Goal: Information Seeking & Learning: Learn about a topic

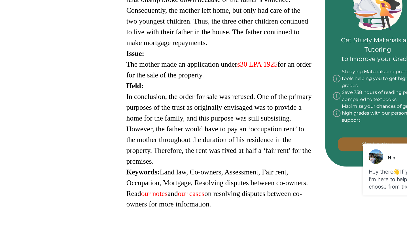
scroll to position [214, 0]
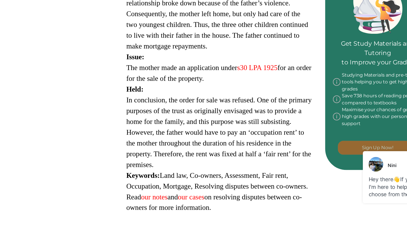
drag, startPoint x: 158, startPoint y: 144, endPoint x: 91, endPoint y: 15, distance: 145.8
click at [133, 10] on div "[PERSON_NAME] [1982] 2 WLR 275 is a Land Law case concerning resolving disputes…" at bounding box center [211, 55] width 156 height 313
click at [133, 45] on div "[PERSON_NAME] [1982] 2 WLR 275 is a Land Law case concerning resolving disputes…" at bounding box center [211, 55] width 156 height 313
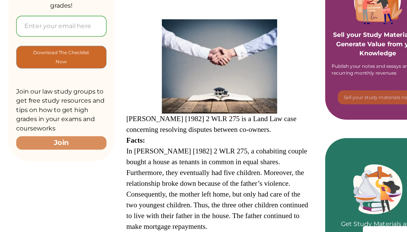
scroll to position [107, 0]
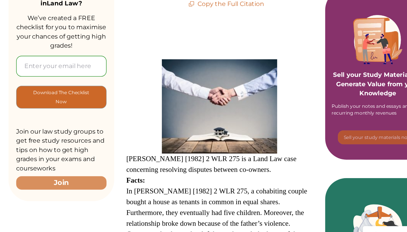
drag, startPoint x: 160, startPoint y: 101, endPoint x: 91, endPoint y: 129, distance: 74.5
click at [133, 129] on div "[PERSON_NAME] [1982] 2 WLR 275 is a Land Law case concerning resolving disputes…" at bounding box center [211, 162] width 156 height 313
copy p "Lorem: Ip Dolors a CoNsecte [9683] 9 ADI 221, e seddoeiusm tempor incidi u labo…"
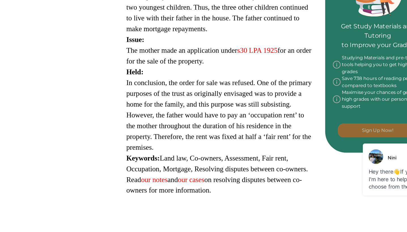
scroll to position [222, 0]
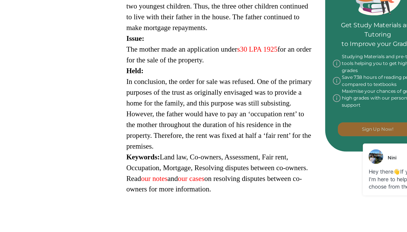
click at [157, 189] on span "Read our notes and our cases on resolving disputes between co-owners for more i…" at bounding box center [207, 196] width 130 height 14
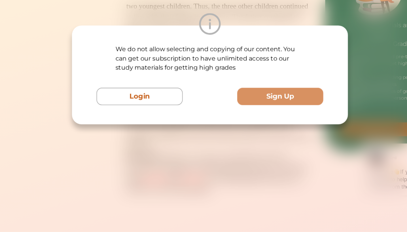
click at [161, 107] on div "We do not allow selecting and copying of our content. You can get our subscript…" at bounding box center [203, 116] width 407 height 232
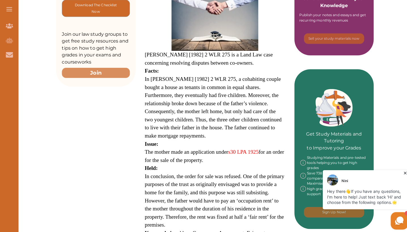
scroll to position [169, 0]
